Goal: Information Seeking & Learning: Learn about a topic

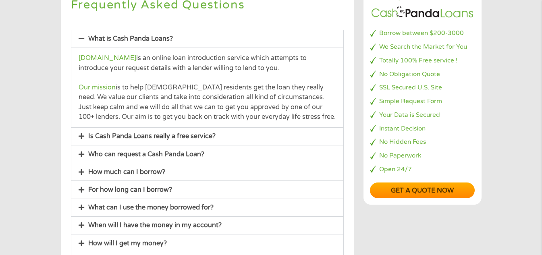
scroll to position [161, 0]
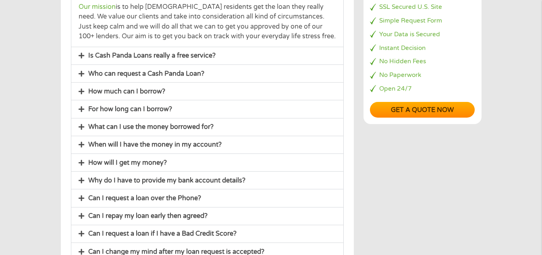
click at [85, 75] on span at bounding box center [84, 74] width 10 height 7
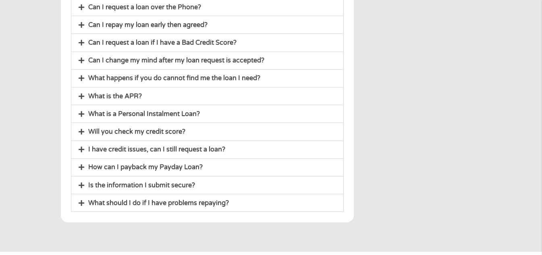
scroll to position [372, 0]
click at [153, 79] on link "What happens if you do cannot find me the loan I need?" at bounding box center [174, 78] width 172 height 8
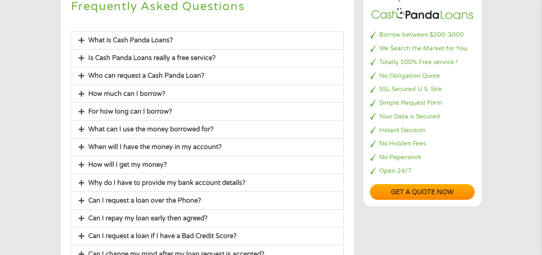
scroll to position [0, 0]
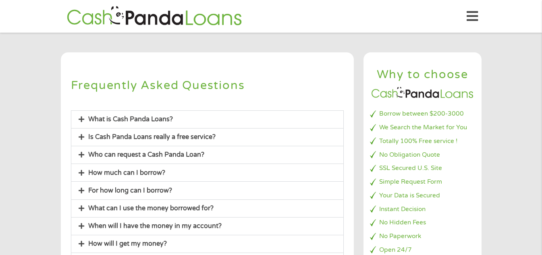
click at [166, 115] on div "What is Cash Panda Loans?" at bounding box center [207, 119] width 272 height 17
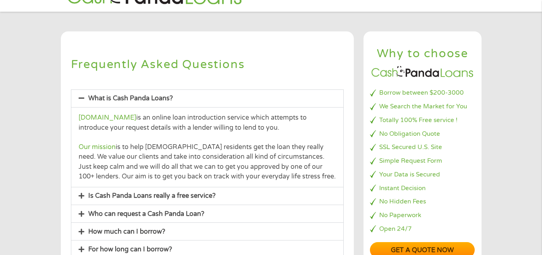
scroll to position [40, 0]
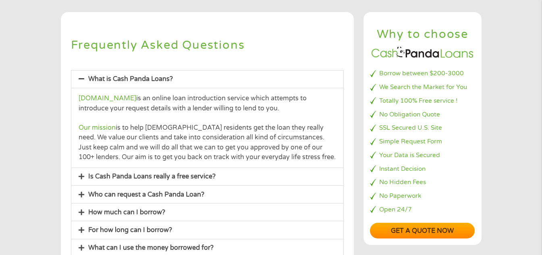
click at [127, 173] on link "Is Cash Panda Loans really a free service?" at bounding box center [151, 177] width 127 height 8
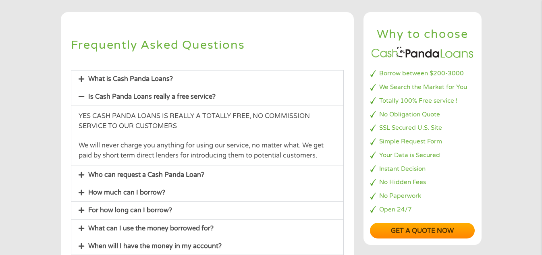
click at [123, 174] on link "Who can request a Cash Panda Loan?" at bounding box center [146, 175] width 116 height 8
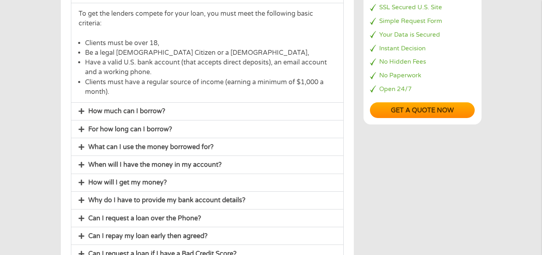
scroll to position [161, 0]
click at [112, 114] on link "How much can I borrow?" at bounding box center [126, 111] width 77 height 8
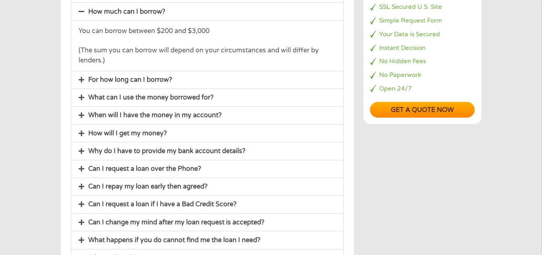
click at [128, 81] on link "For how long can I borrow?" at bounding box center [130, 80] width 84 height 8
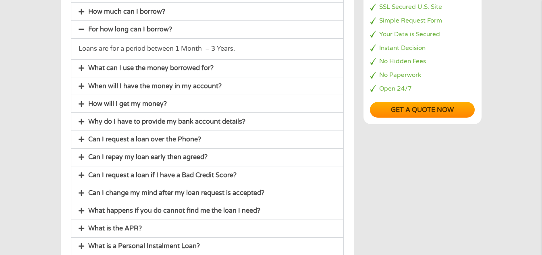
click at [131, 92] on div "When will I have the money in my account?" at bounding box center [207, 85] width 272 height 17
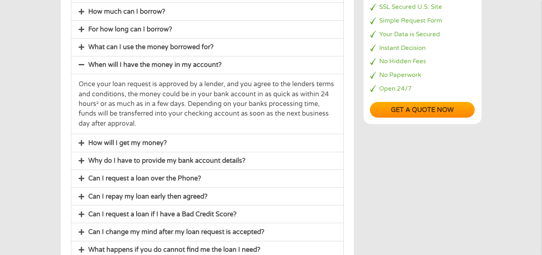
click at [129, 162] on link "Why do I have to provide my bank account details?" at bounding box center [166, 161] width 157 height 8
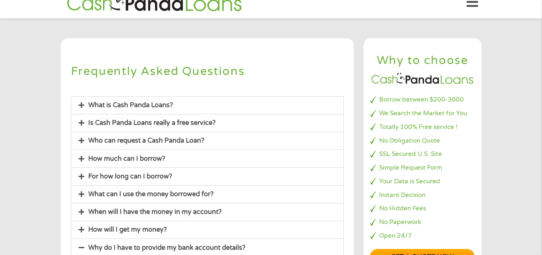
scroll to position [0, 0]
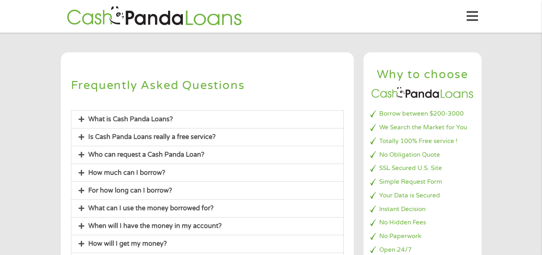
click at [473, 13] on icon at bounding box center [472, 16] width 11 height 20
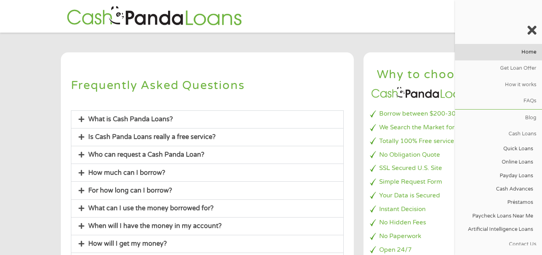
click at [524, 49] on link "Home" at bounding box center [498, 52] width 87 height 16
